Goal: Information Seeking & Learning: Learn about a topic

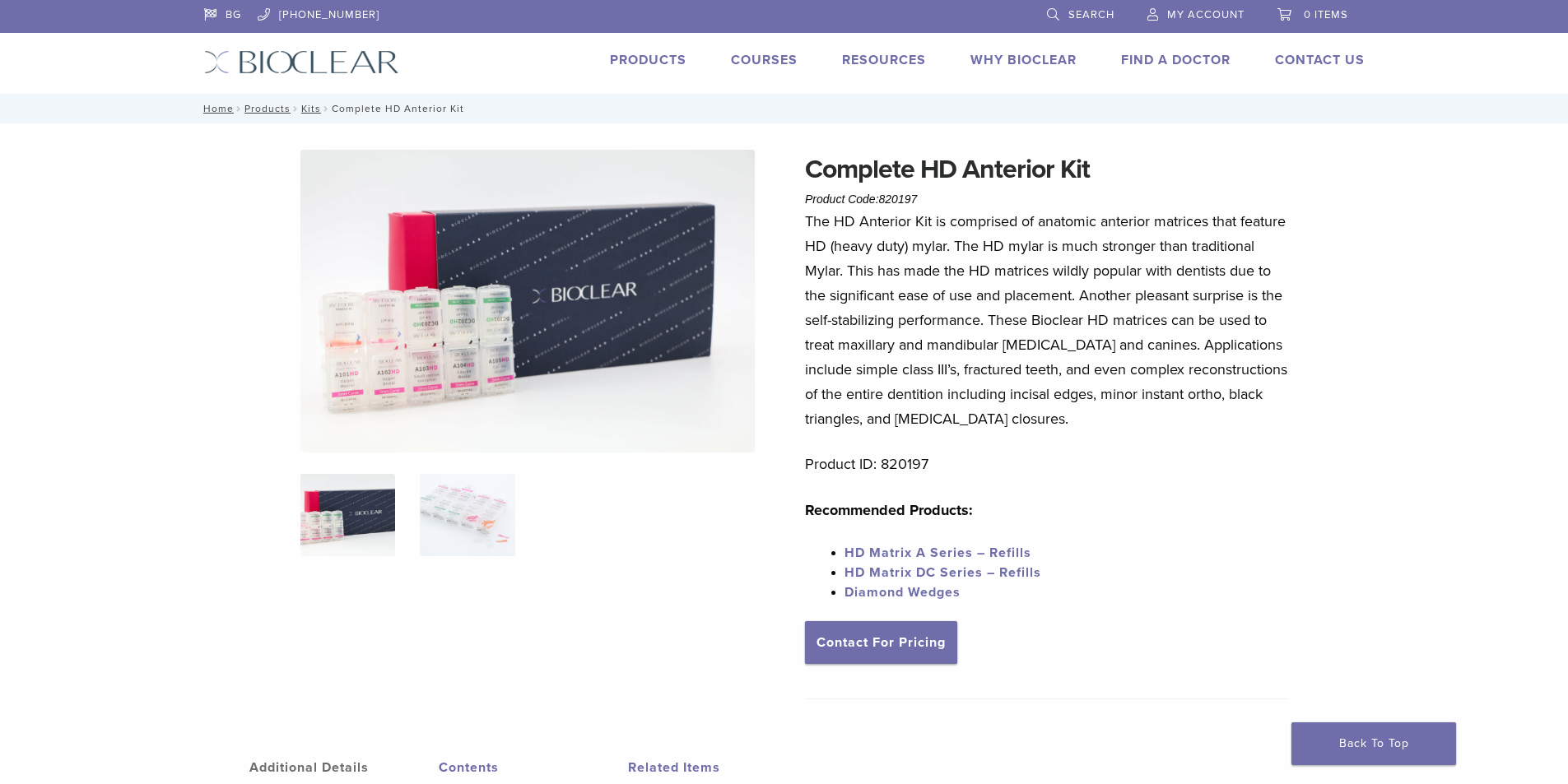
click at [652, 57] on link "Products" at bounding box center [648, 60] width 76 height 16
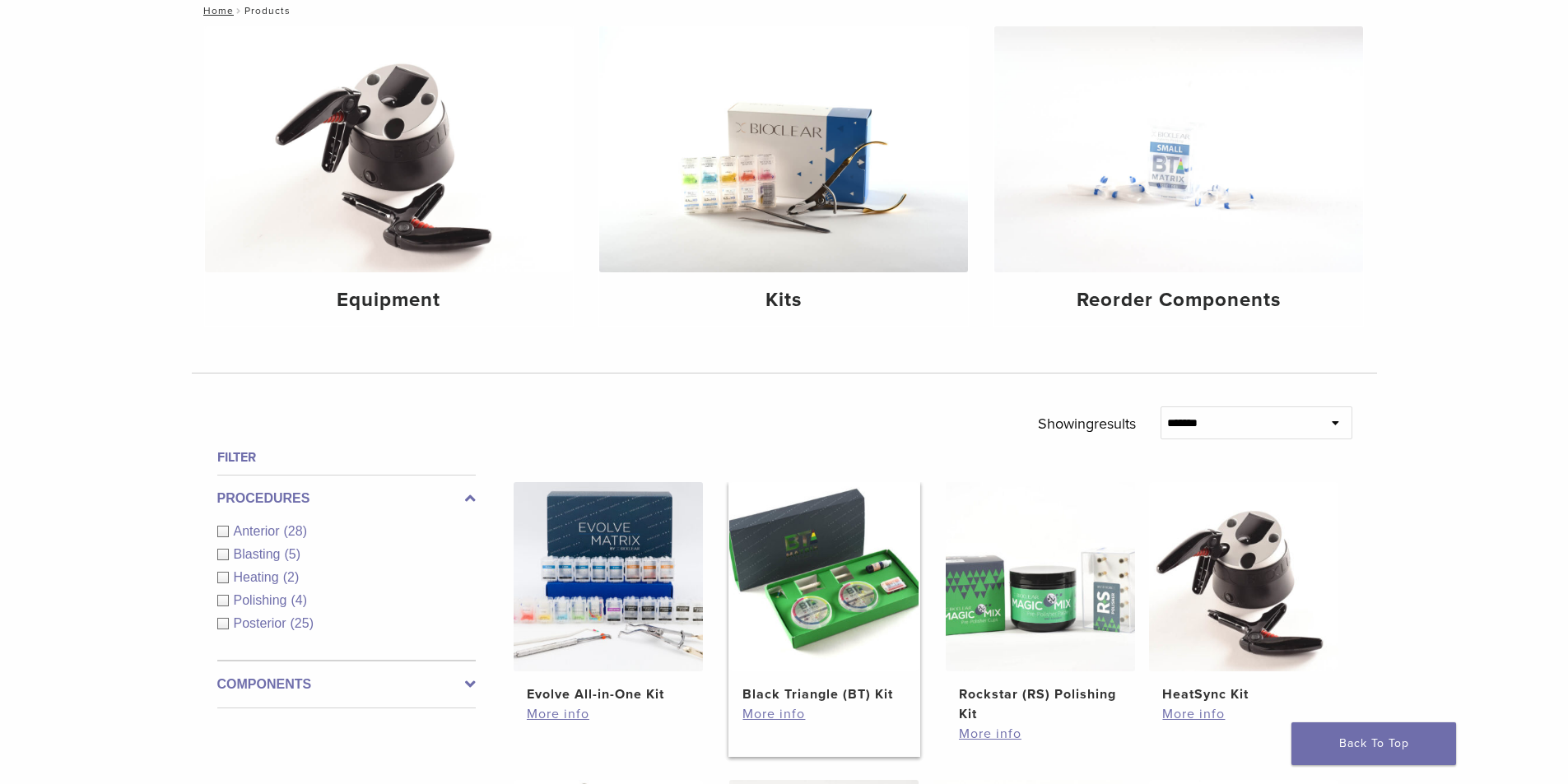
click at [802, 566] on img at bounding box center [823, 577] width 189 height 189
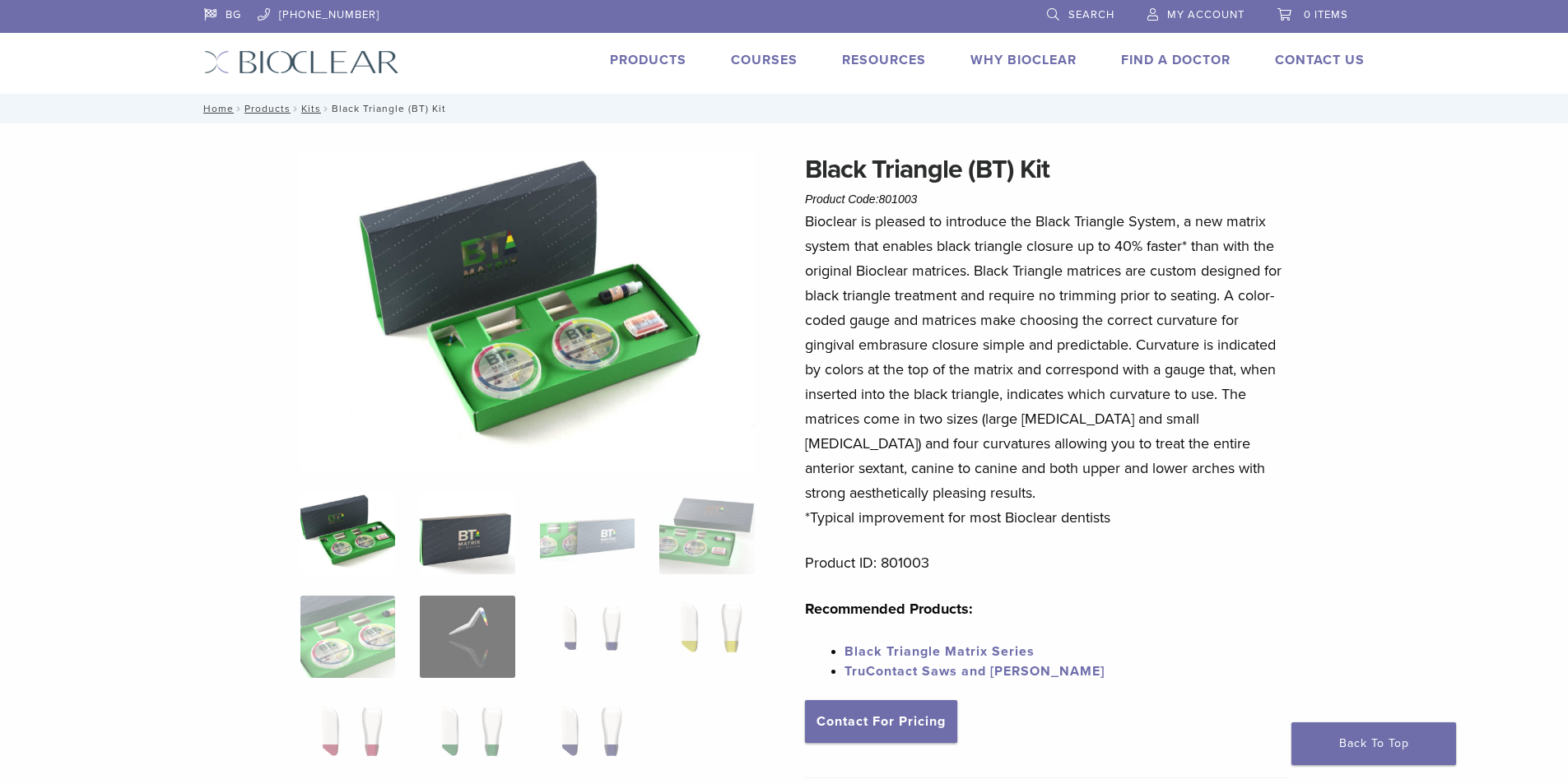
click at [436, 536] on img at bounding box center [467, 533] width 94 height 82
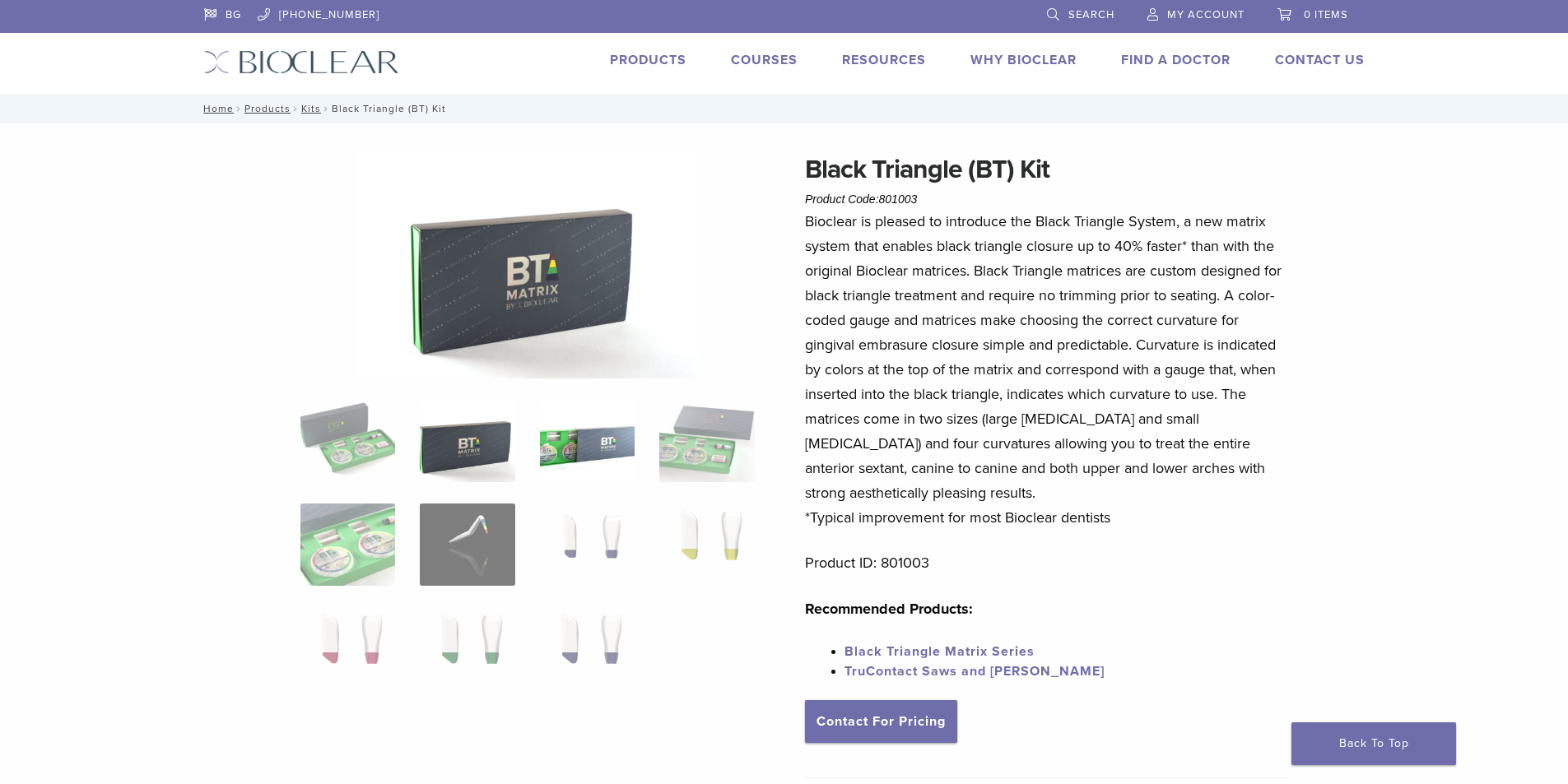
click at [575, 453] on img at bounding box center [587, 441] width 94 height 82
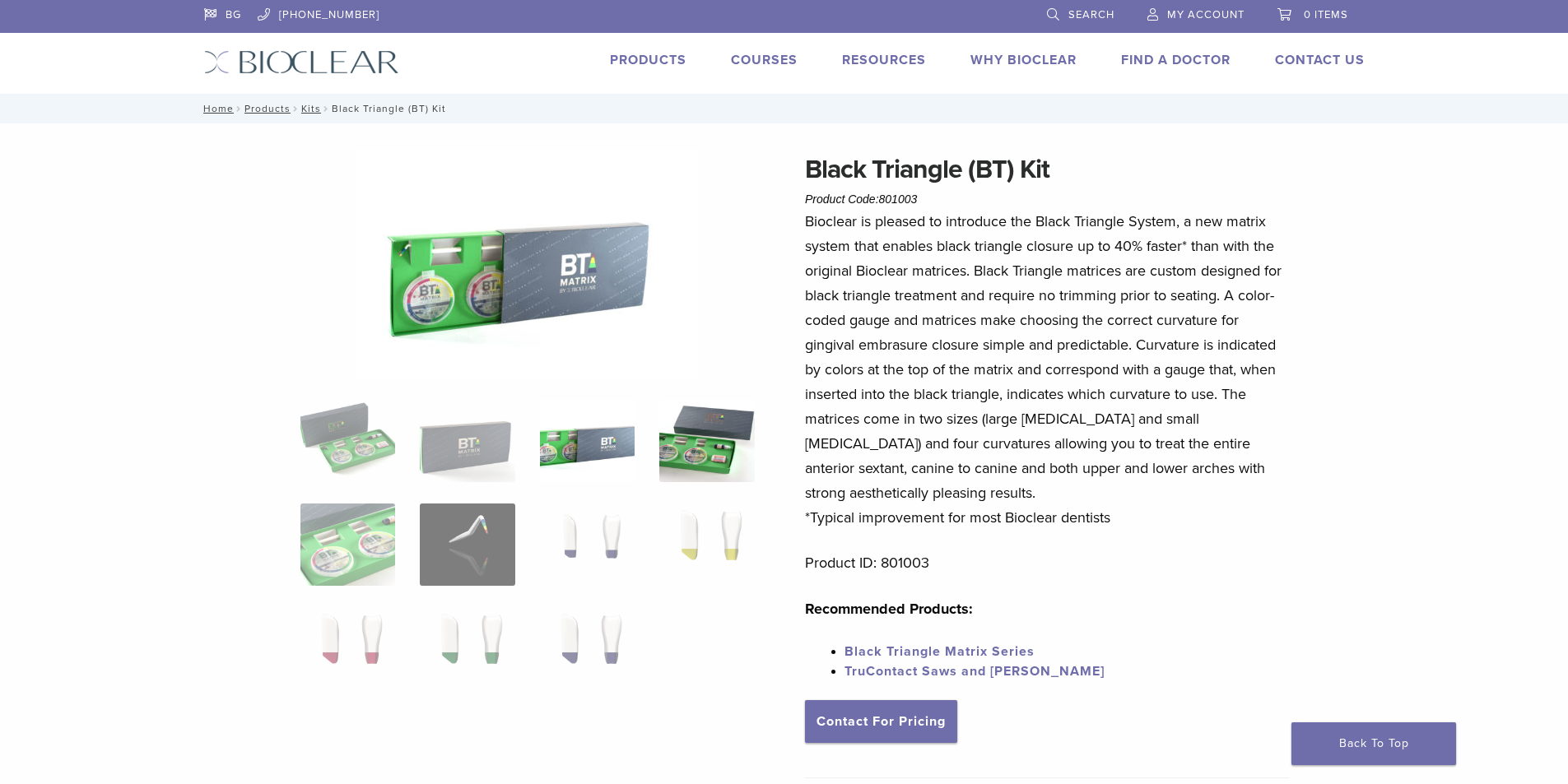
click at [706, 434] on img at bounding box center [706, 441] width 94 height 82
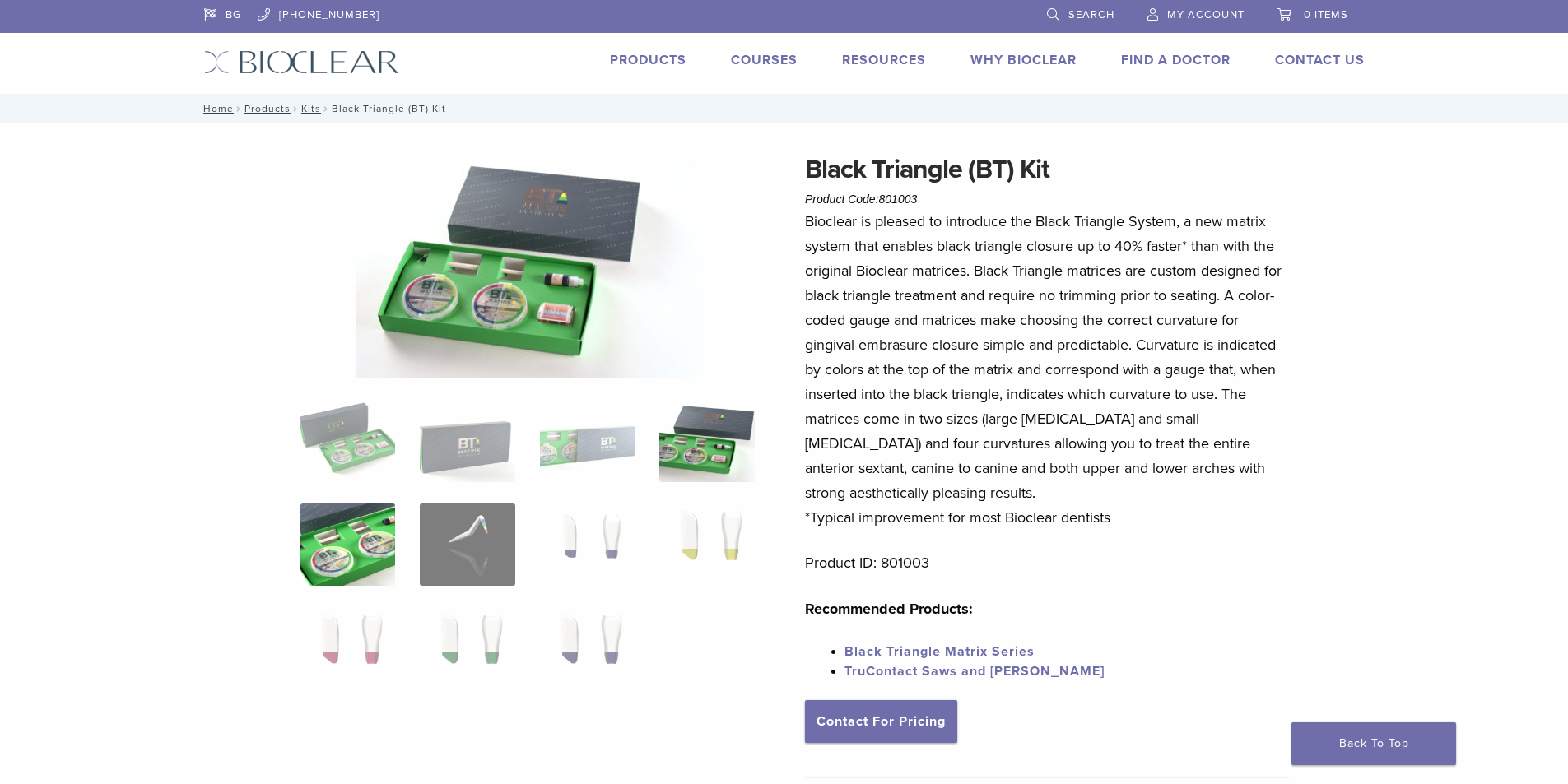
click at [362, 551] on img at bounding box center [348, 545] width 94 height 82
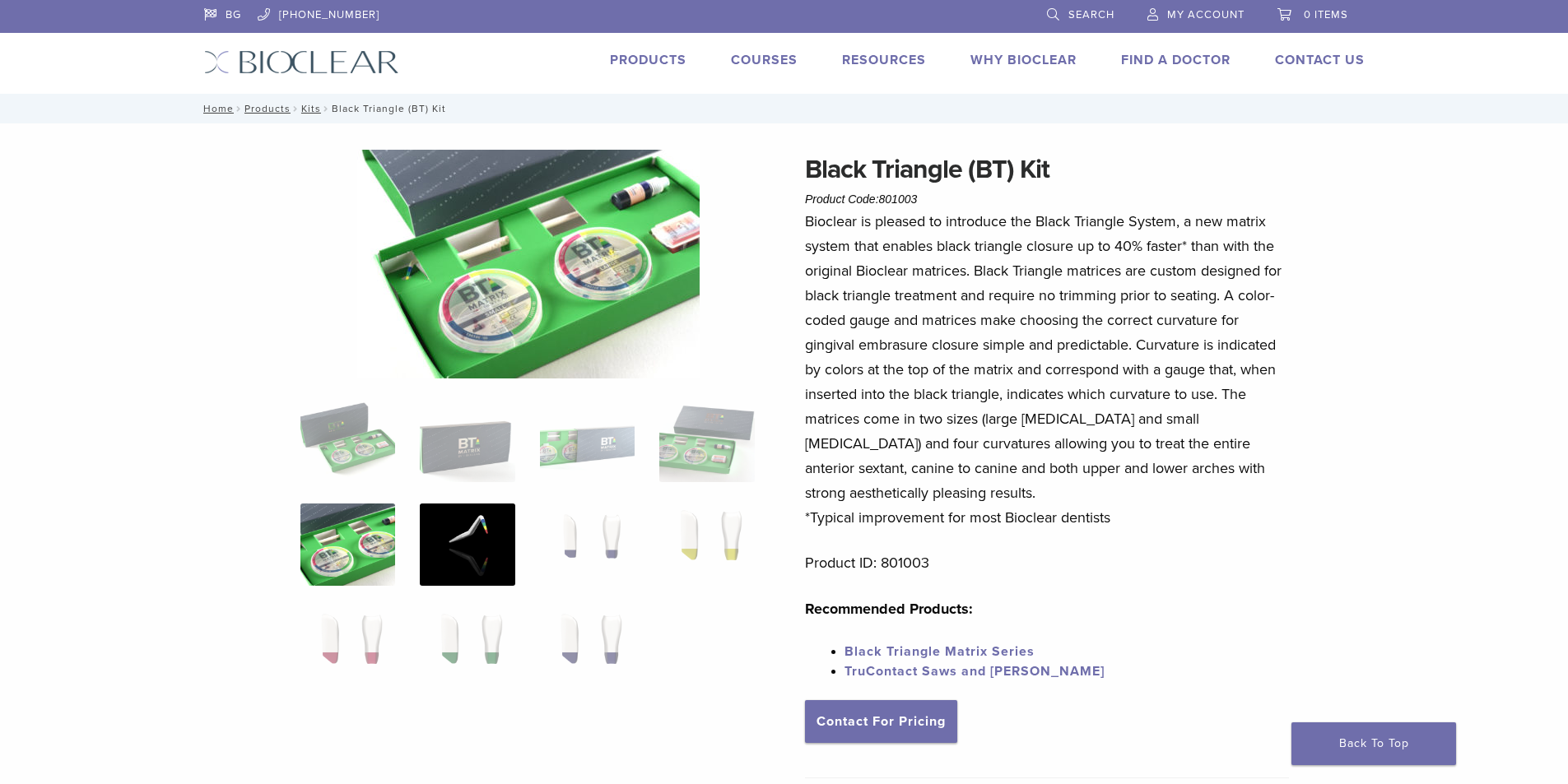
click at [483, 538] on img at bounding box center [467, 545] width 94 height 82
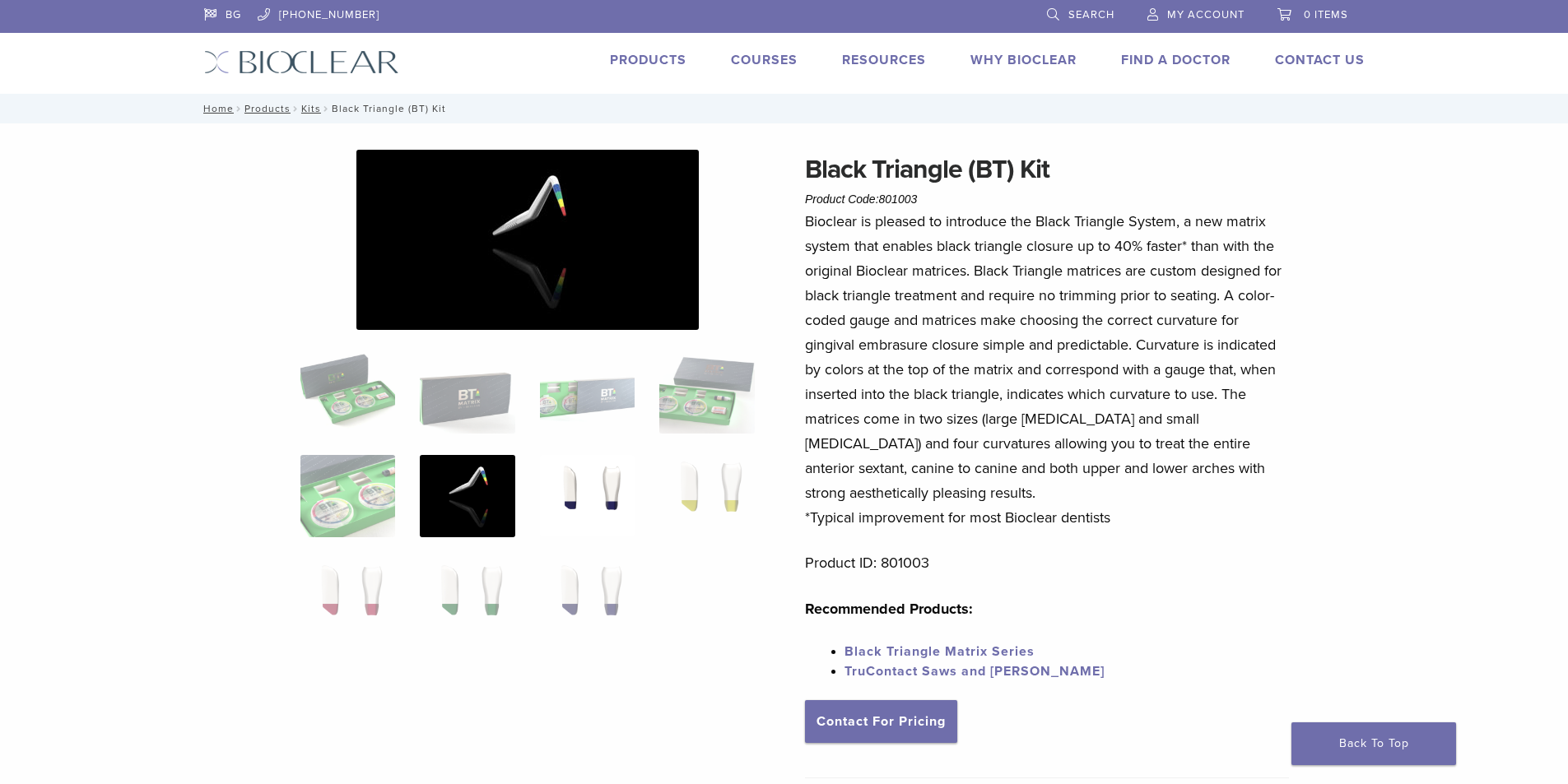
click at [592, 494] on img at bounding box center [587, 496] width 94 height 82
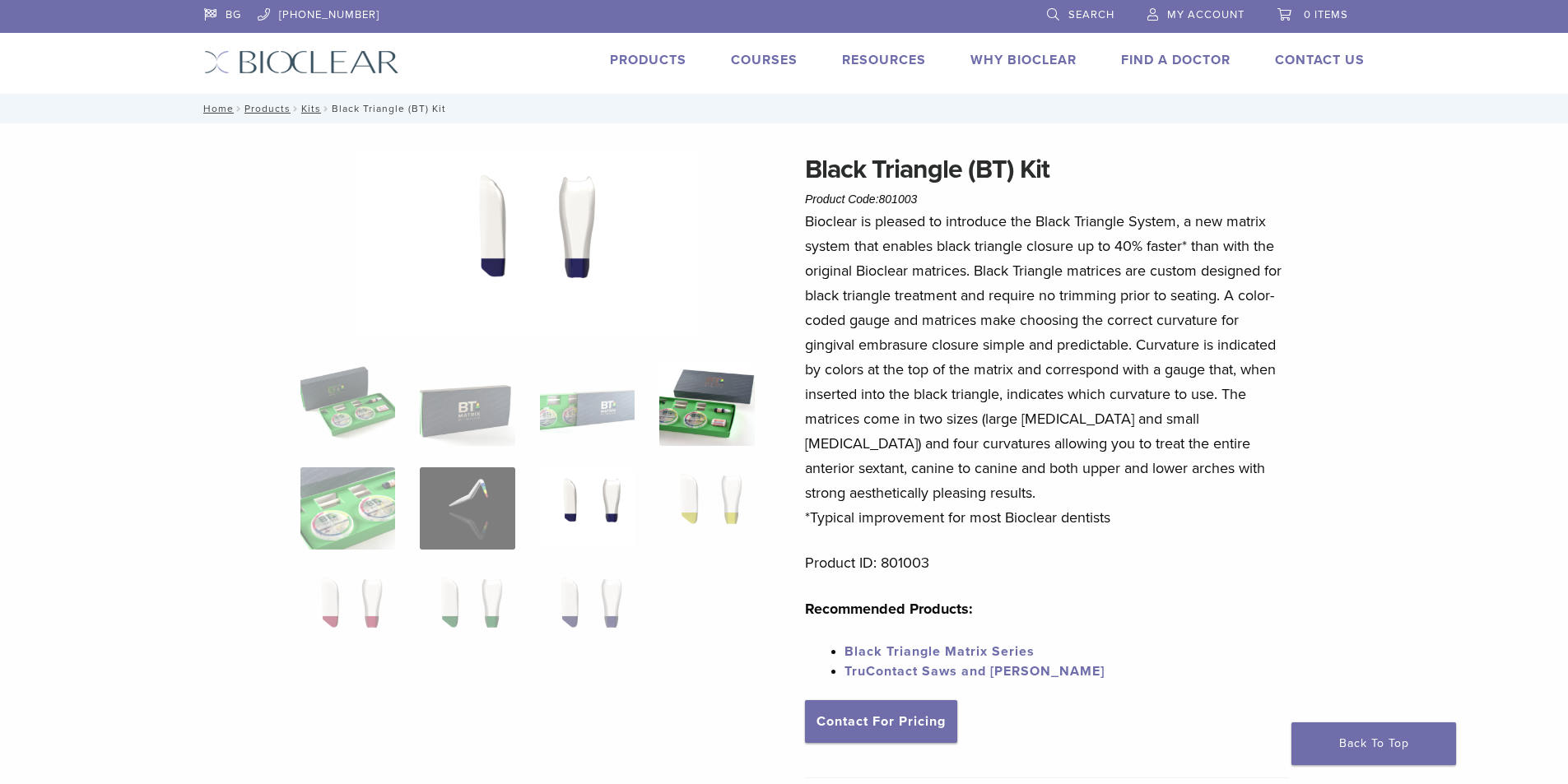
click at [686, 414] on img at bounding box center [706, 405] width 94 height 82
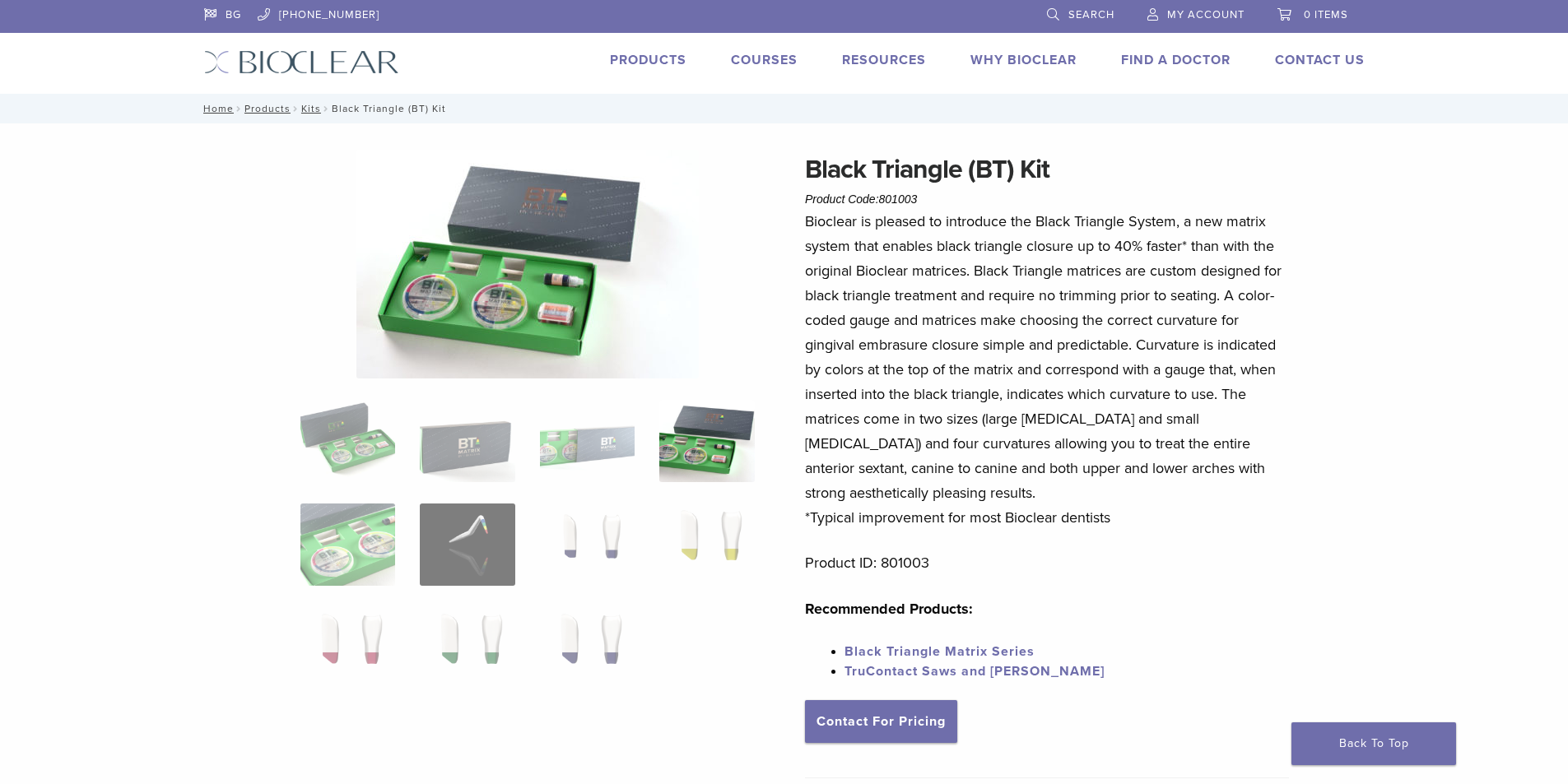
click at [610, 53] on link "Products" at bounding box center [648, 60] width 76 height 16
